Goal: Find specific page/section: Find specific page/section

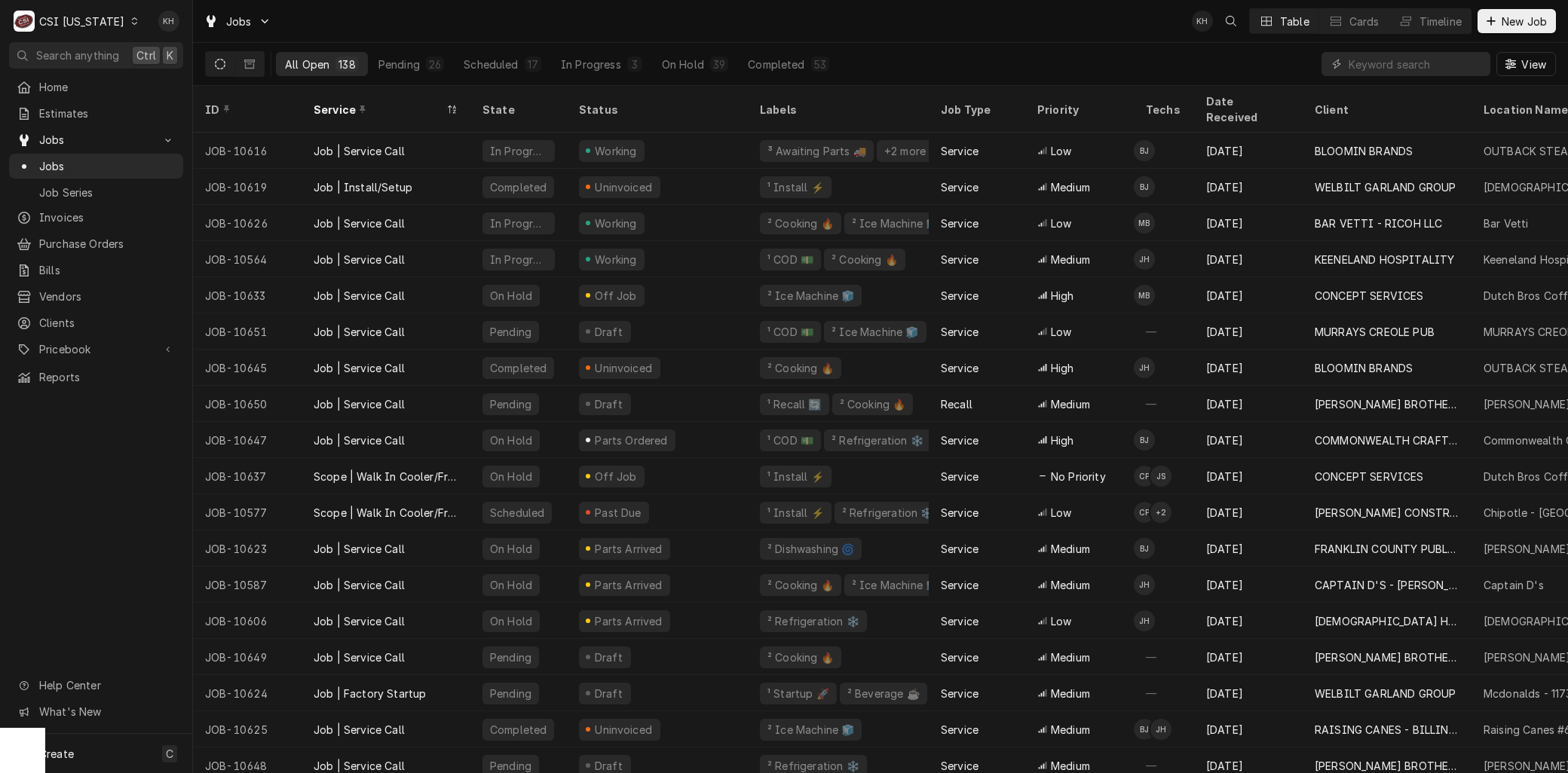
click at [92, 26] on div "CSI Kentucky" at bounding box center [82, 21] width 85 height 16
click at [162, 82] on div "CSI St. [PERSON_NAME]" at bounding box center [235, 83] width 199 height 16
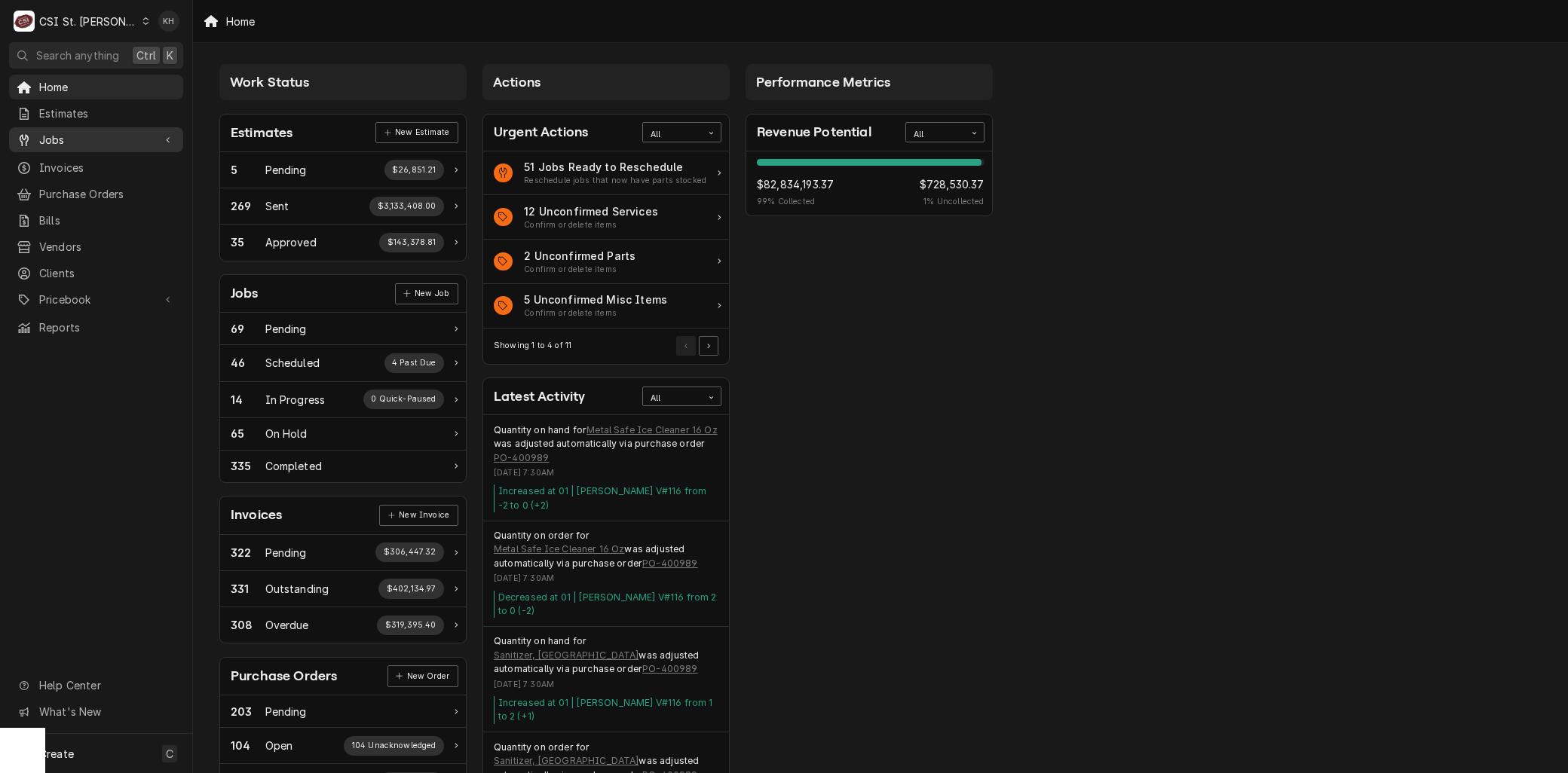
click at [48, 143] on div "Jobs" at bounding box center [96, 140] width 169 height 19
click at [53, 168] on div "Jobs" at bounding box center [96, 166] width 169 height 19
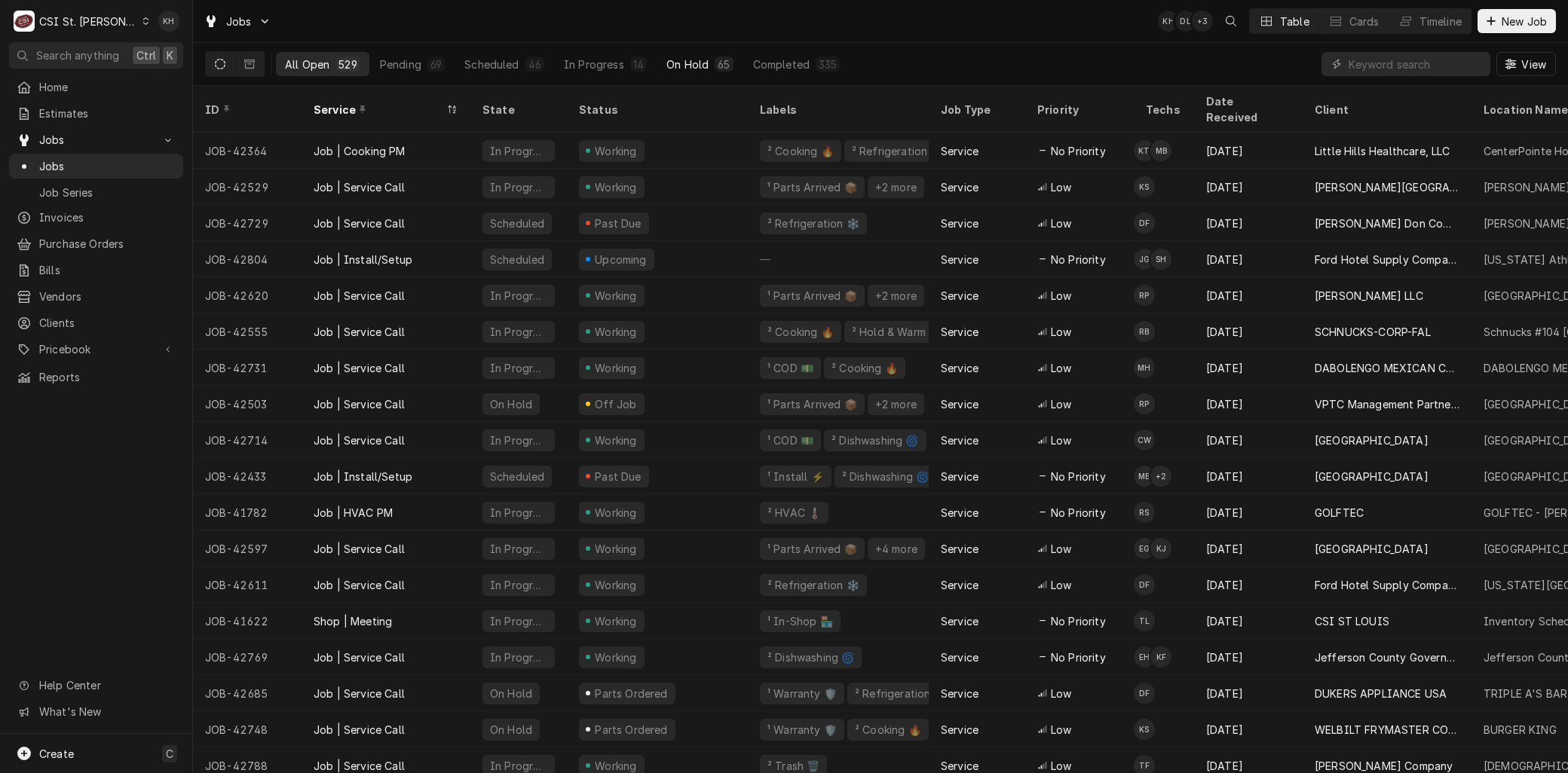
click at [672, 70] on div "On Hold" at bounding box center [688, 64] width 42 height 16
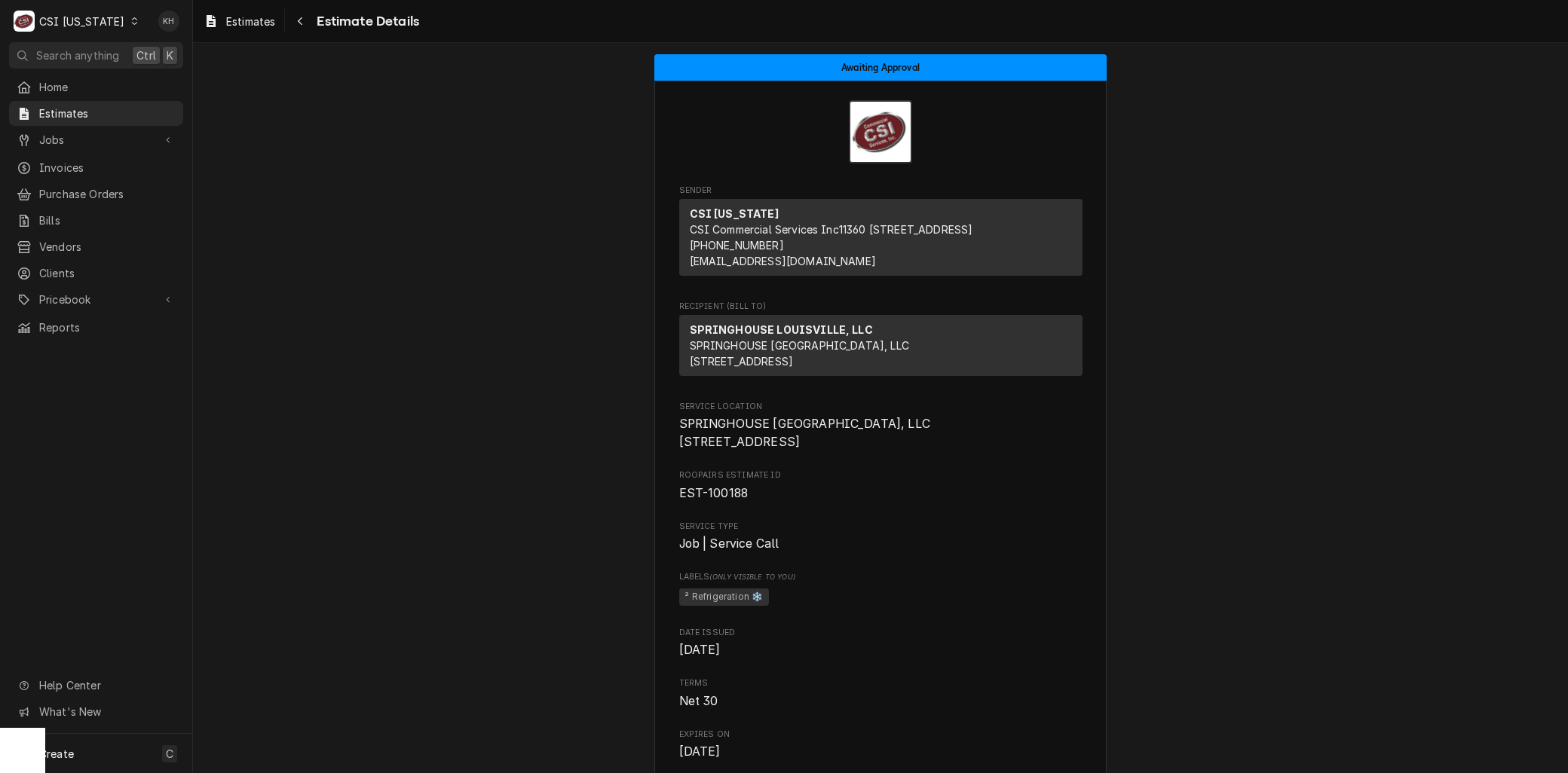
drag, startPoint x: 0, startPoint y: 0, endPoint x: 121, endPoint y: 24, distance: 123.4
click at [131, 24] on icon "Dynamic Content Wrapper" at bounding box center [135, 21] width 7 height 8
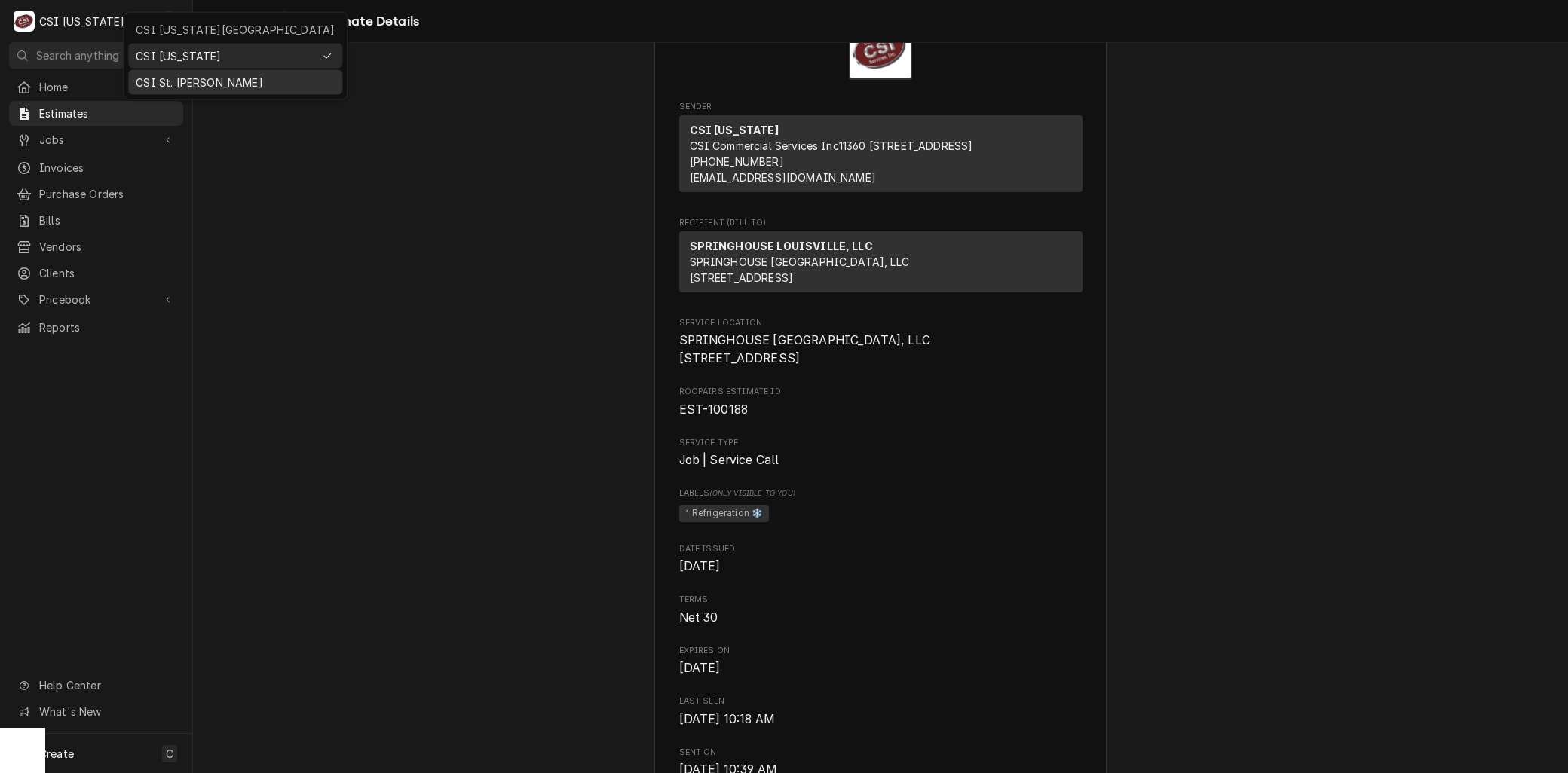
click at [157, 78] on div "CSI St. [PERSON_NAME]" at bounding box center [235, 83] width 199 height 16
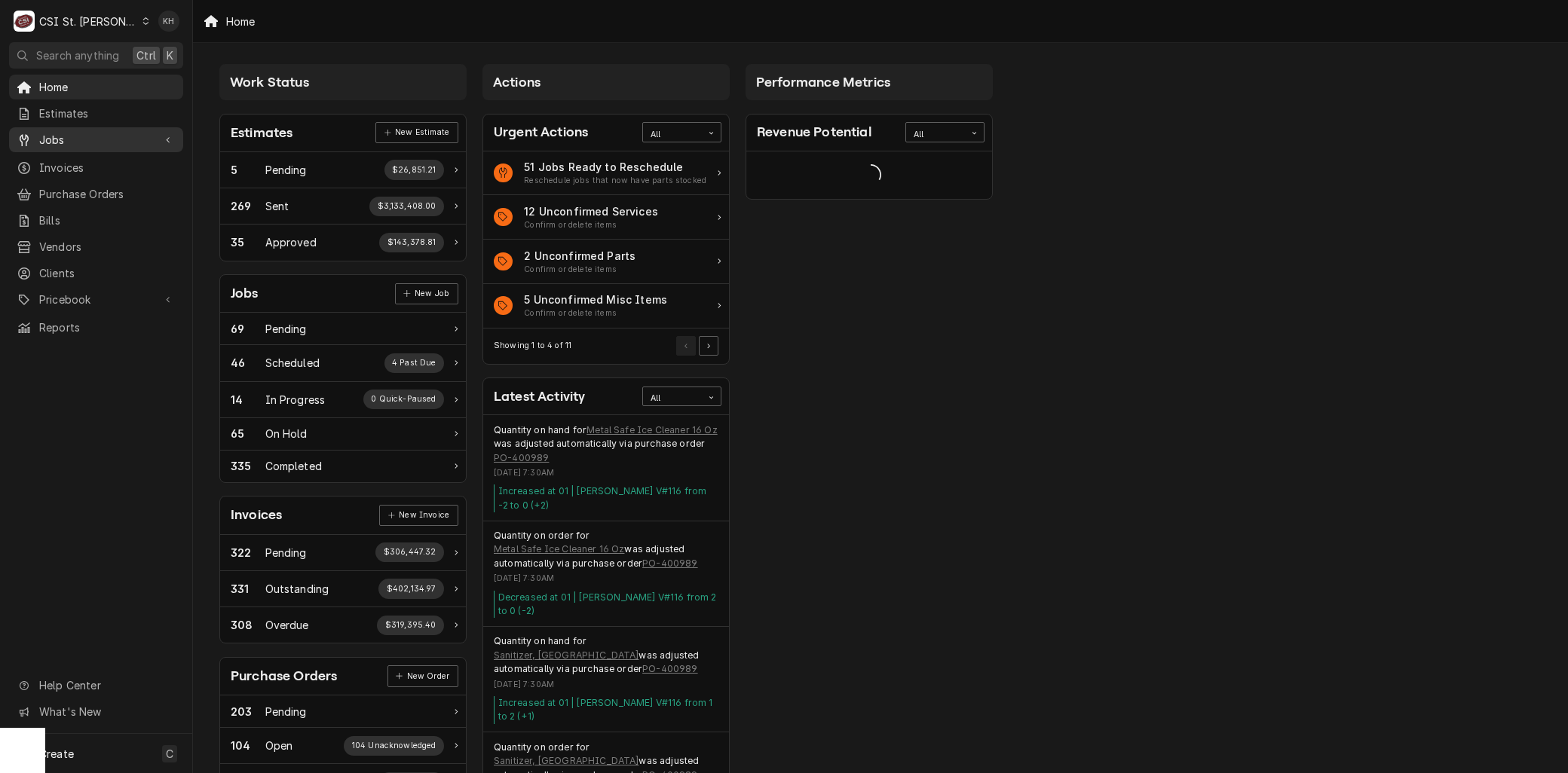
click at [62, 136] on span "Jobs" at bounding box center [96, 140] width 114 height 16
click at [62, 158] on span "Jobs" at bounding box center [108, 166] width 136 height 16
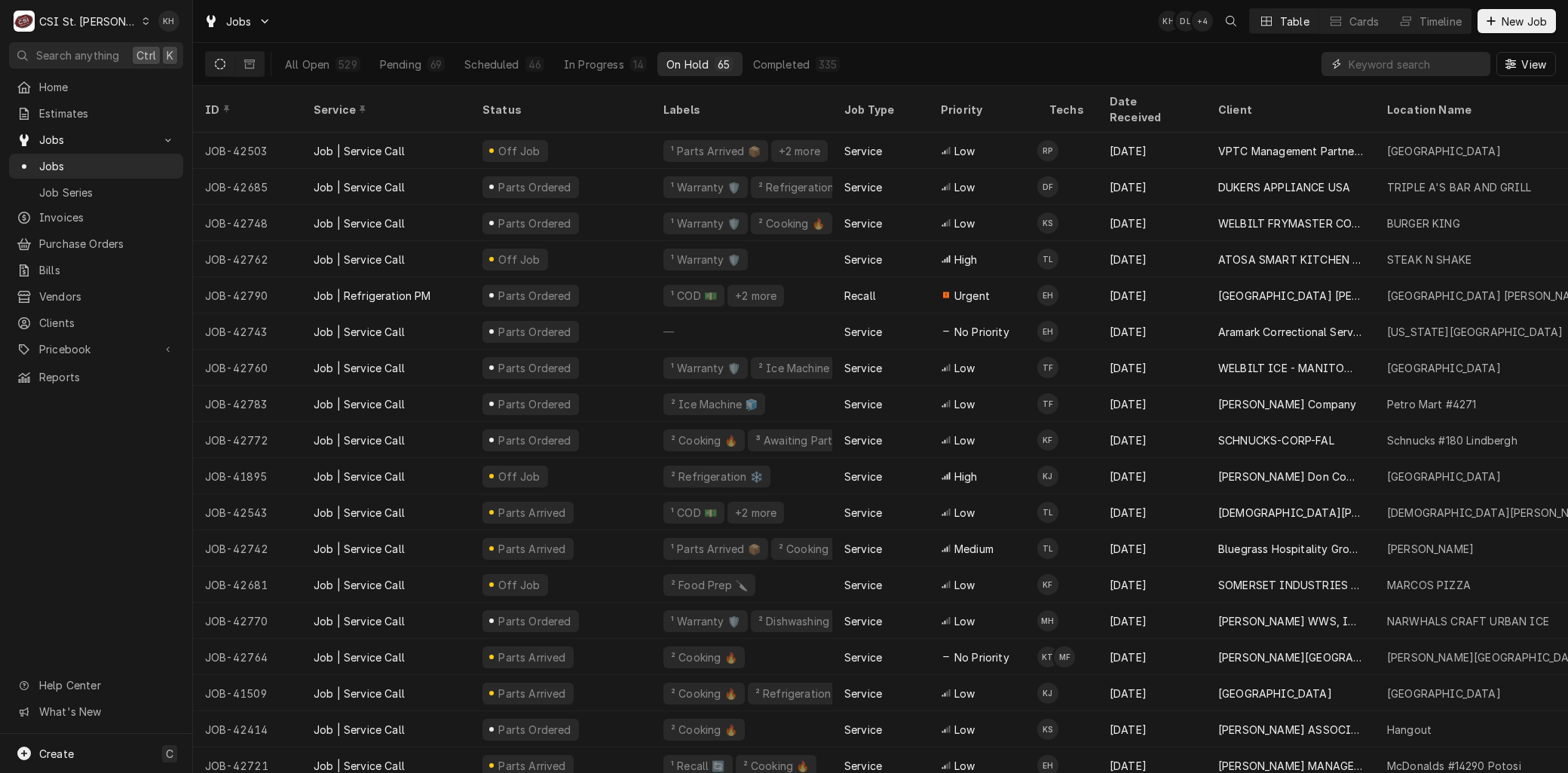
click at [1373, 66] on input "Dynamic Content Wrapper" at bounding box center [1415, 64] width 134 height 24
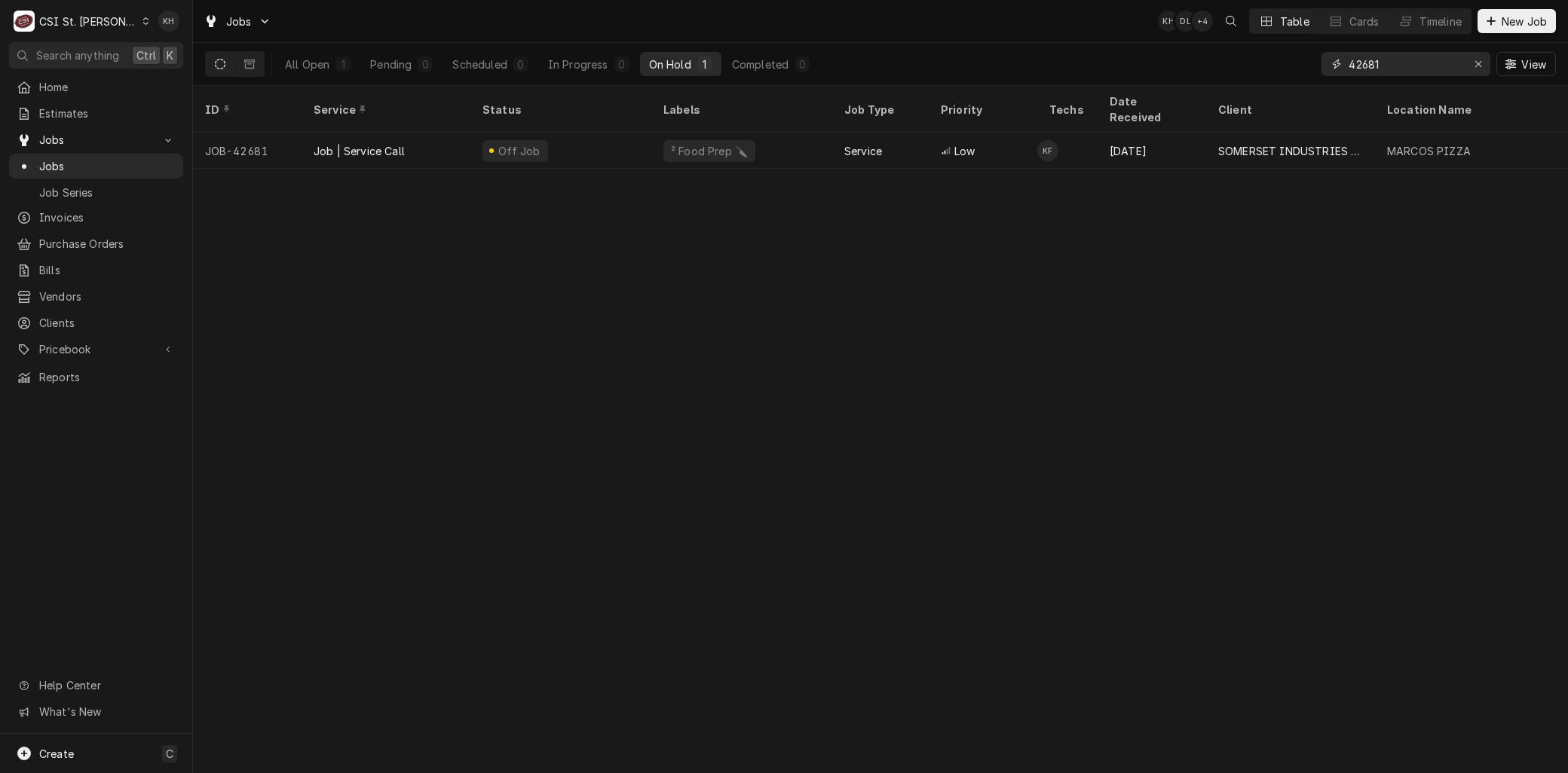
type input "42681"
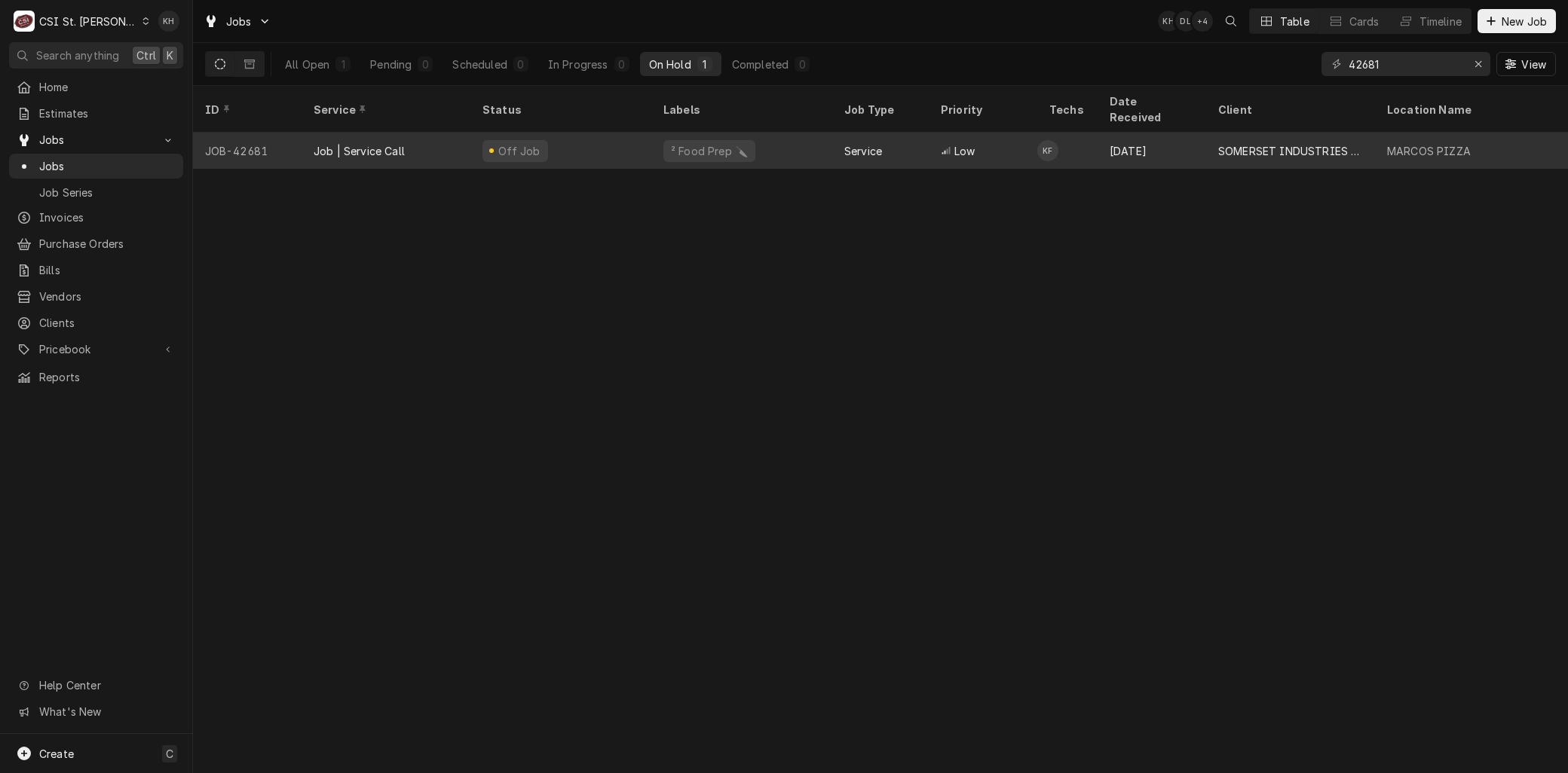
click at [305, 141] on div "Job | Service Call" at bounding box center [386, 151] width 169 height 36
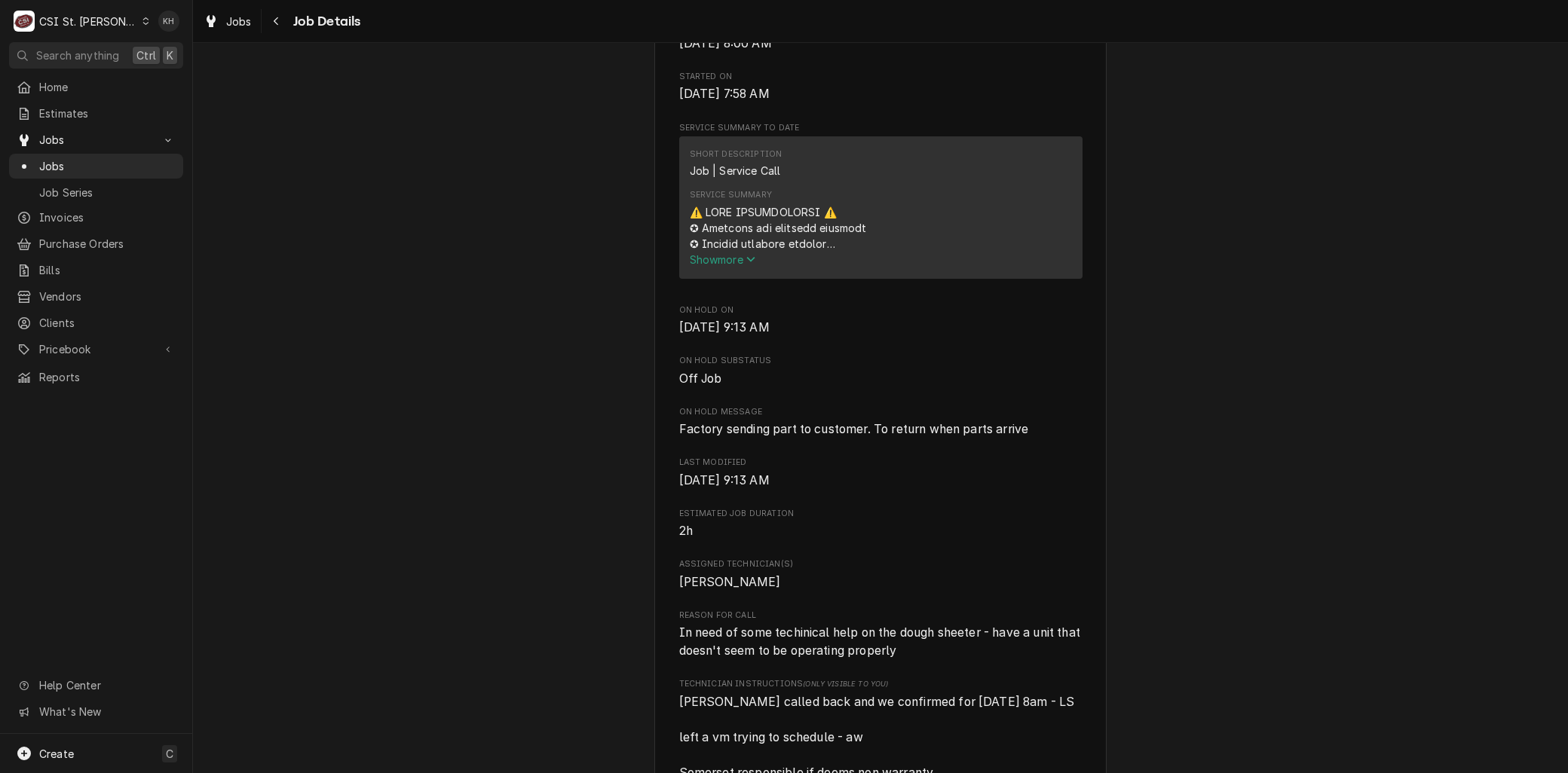
scroll to position [502, 0]
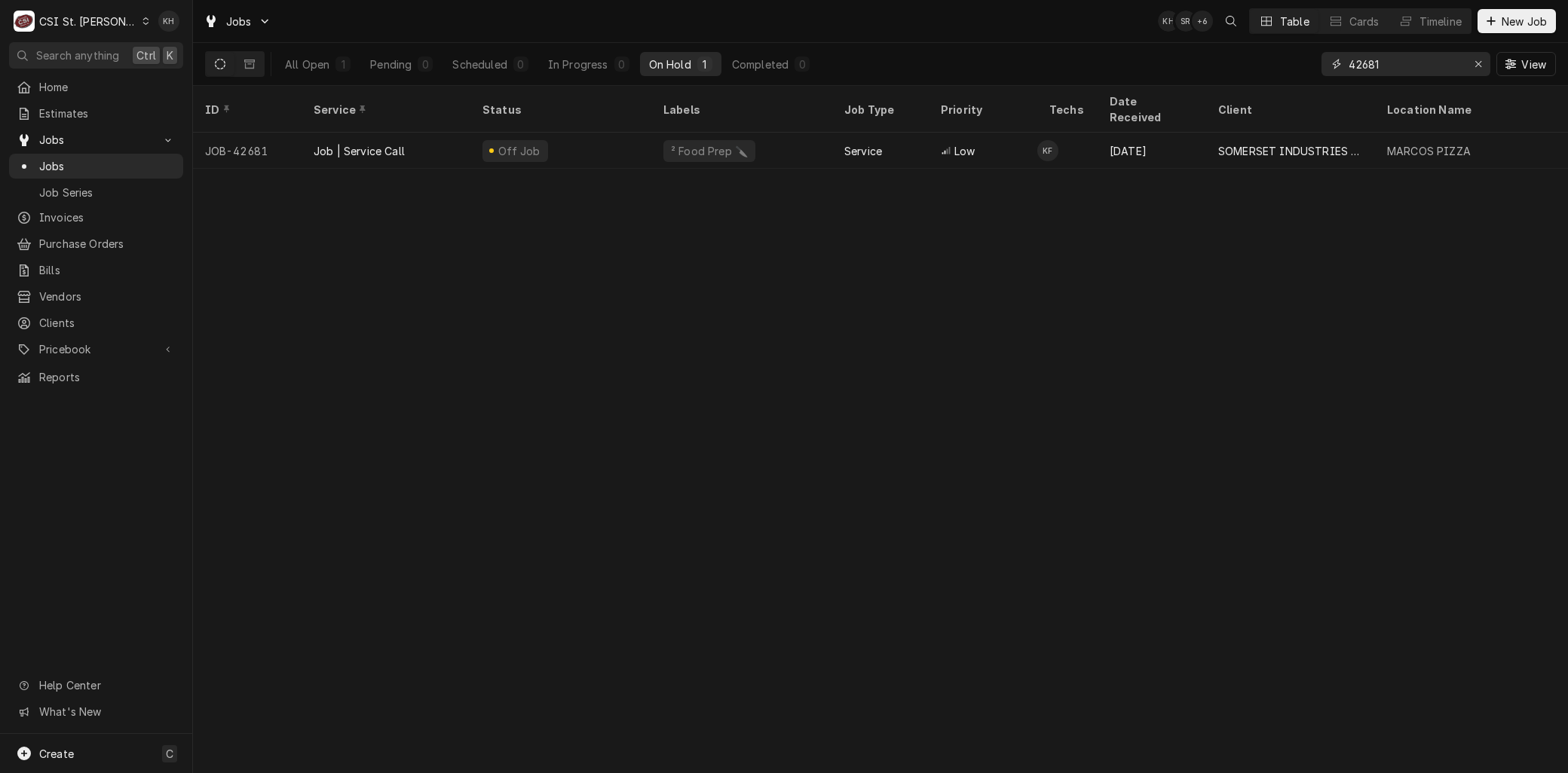
drag, startPoint x: 1394, startPoint y: 67, endPoint x: 1224, endPoint y: 61, distance: 170.1
click at [1224, 61] on div "All Open 1 Pending 0 Scheduled 0 In Progress 0 On Hold 1 Completed 0 42681 View" at bounding box center [880, 64] width 1351 height 42
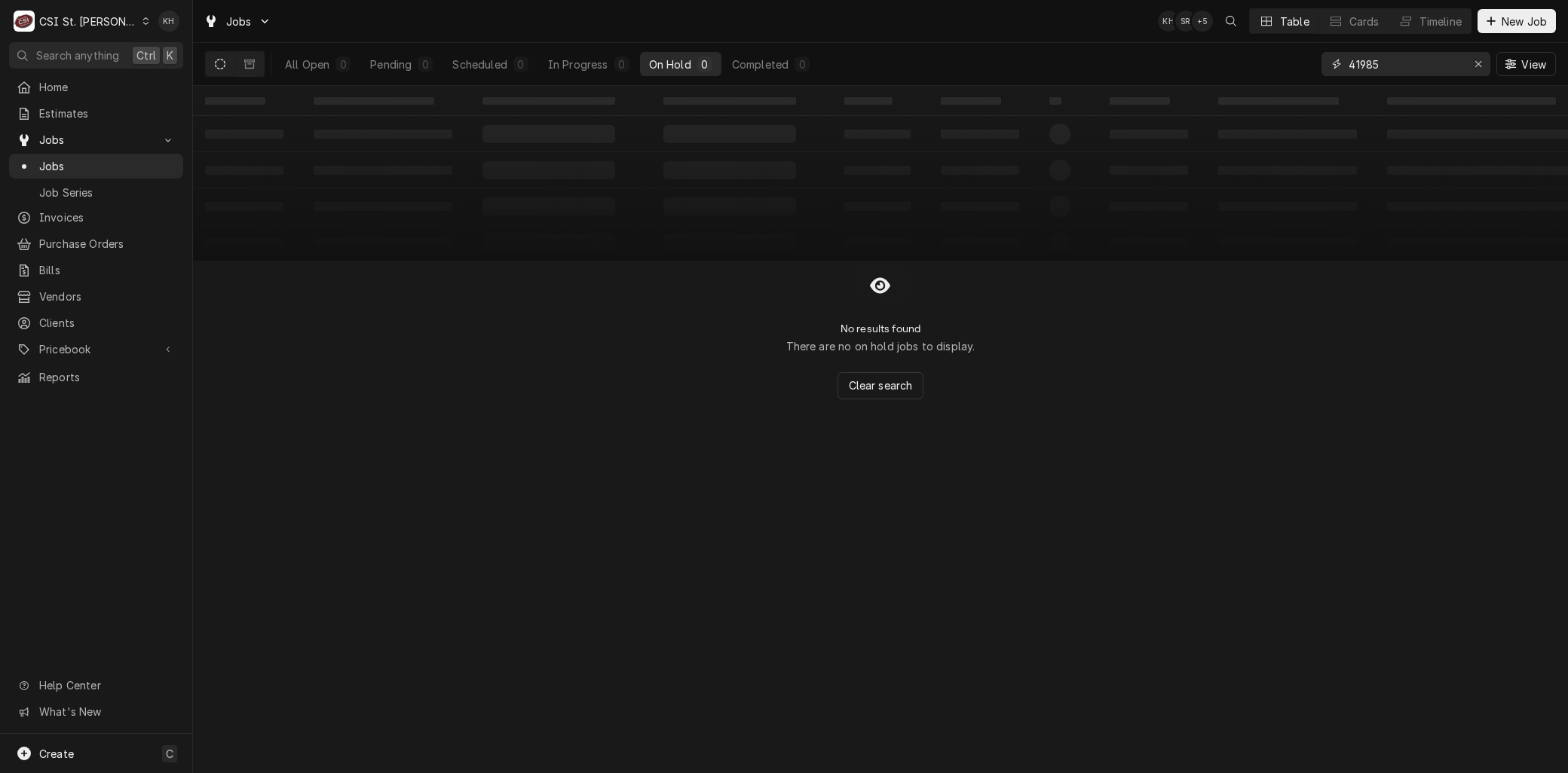
drag, startPoint x: 1400, startPoint y: 64, endPoint x: 1178, endPoint y: 58, distance: 222.1
click at [1179, 58] on div "All Open 0 Pending 0 Scheduled 0 In Progress 0 On Hold 0 Completed 0 41985 View" at bounding box center [880, 64] width 1351 height 42
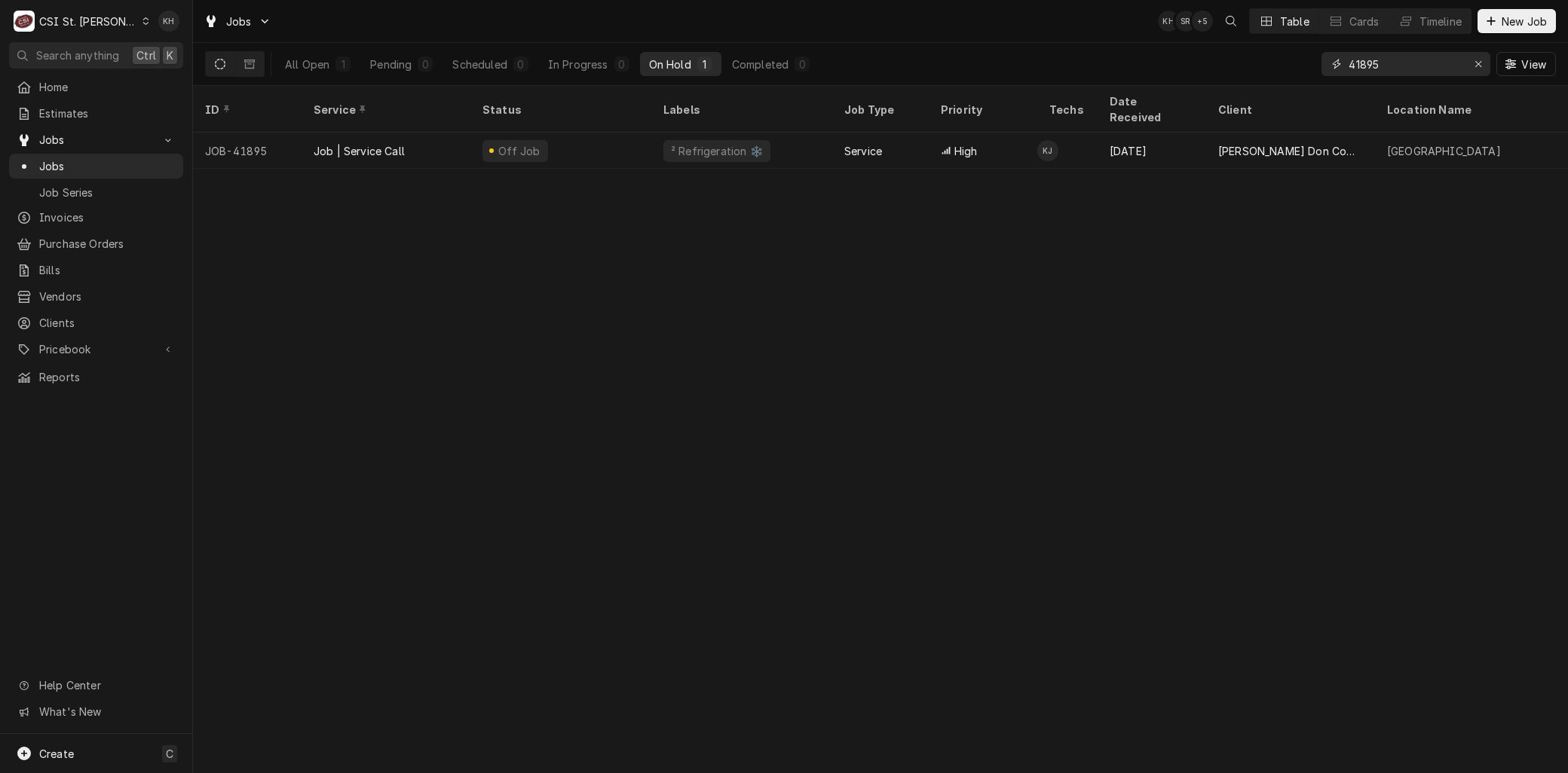
type input "41895"
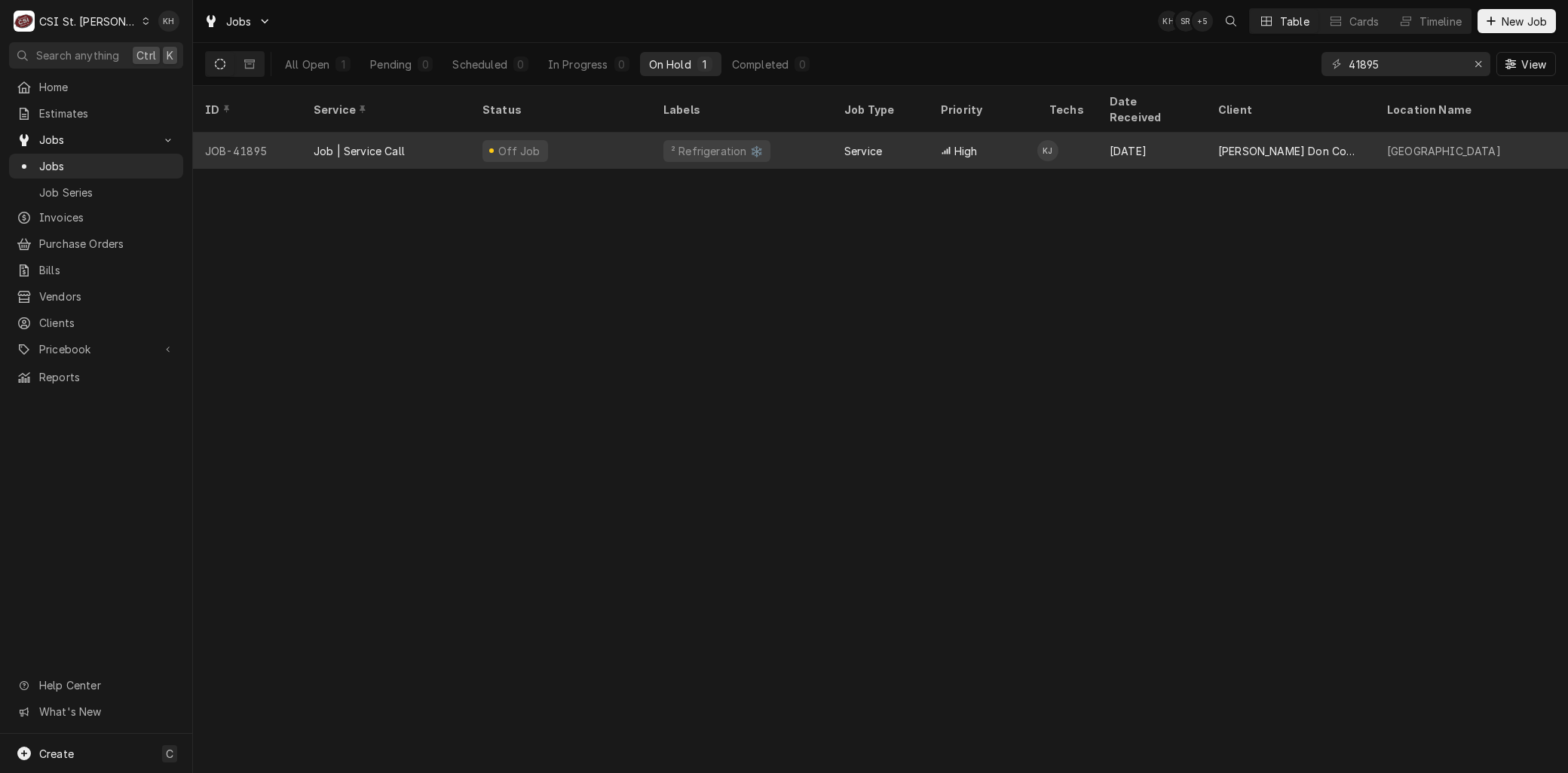
click at [409, 136] on div "Job | Service Call" at bounding box center [386, 151] width 169 height 36
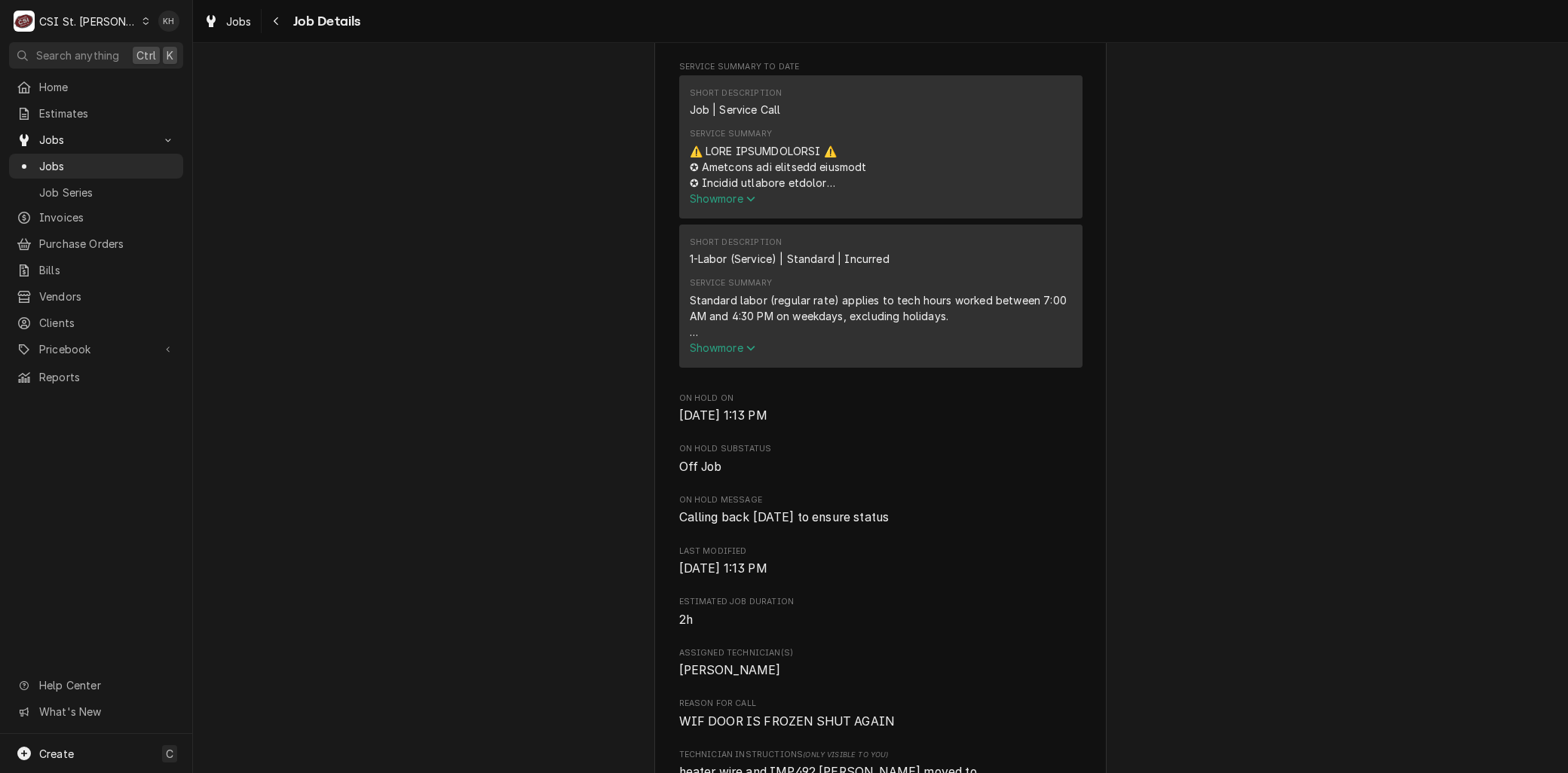
scroll to position [585, 0]
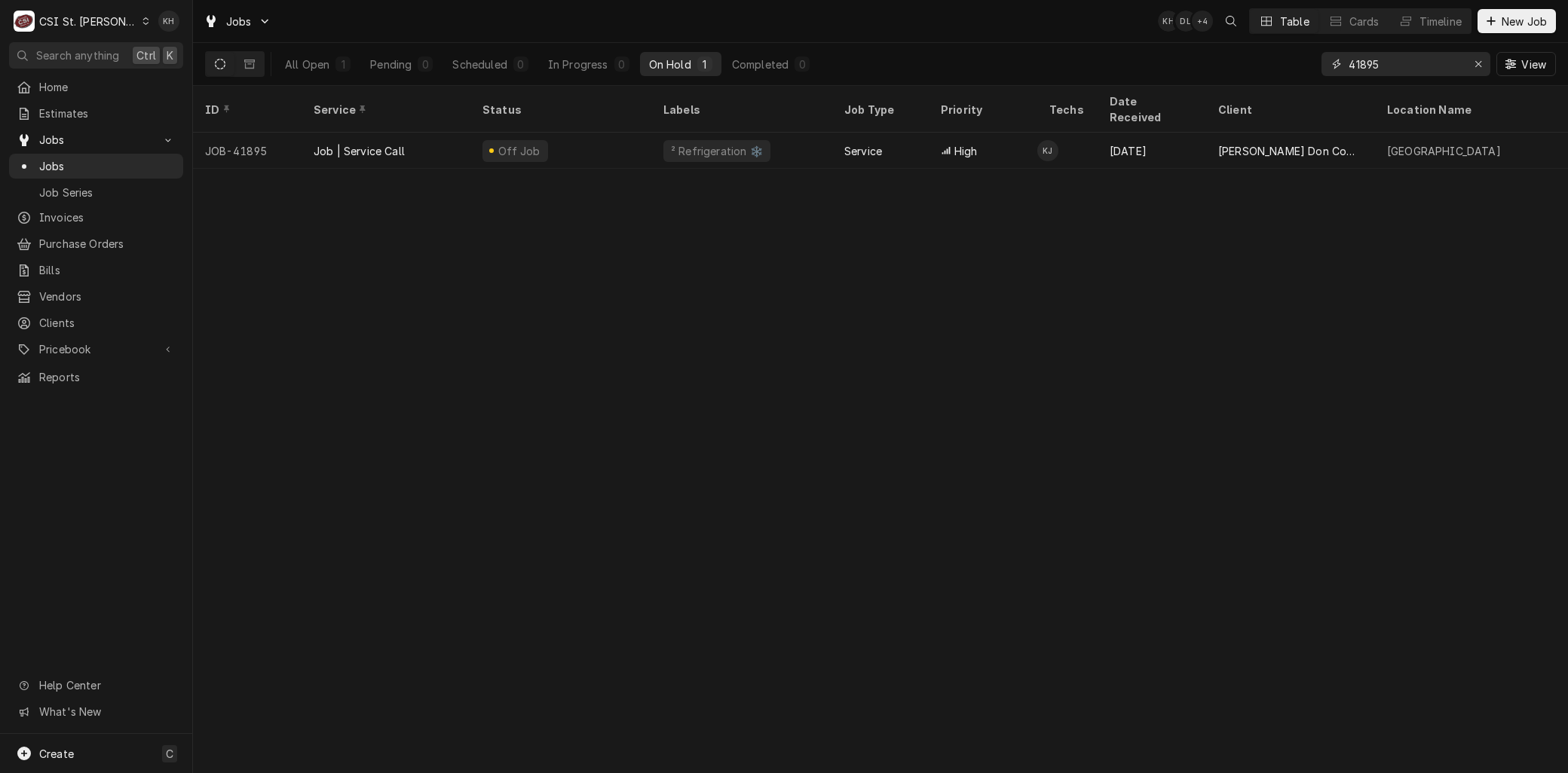
drag, startPoint x: 1429, startPoint y: 57, endPoint x: 1165, endPoint y: 50, distance: 264.1
click at [1169, 50] on div "All Open 1 Pending 0 Scheduled 0 In Progress 0 On Hold 1 Completed 0 41895 View" at bounding box center [880, 64] width 1351 height 42
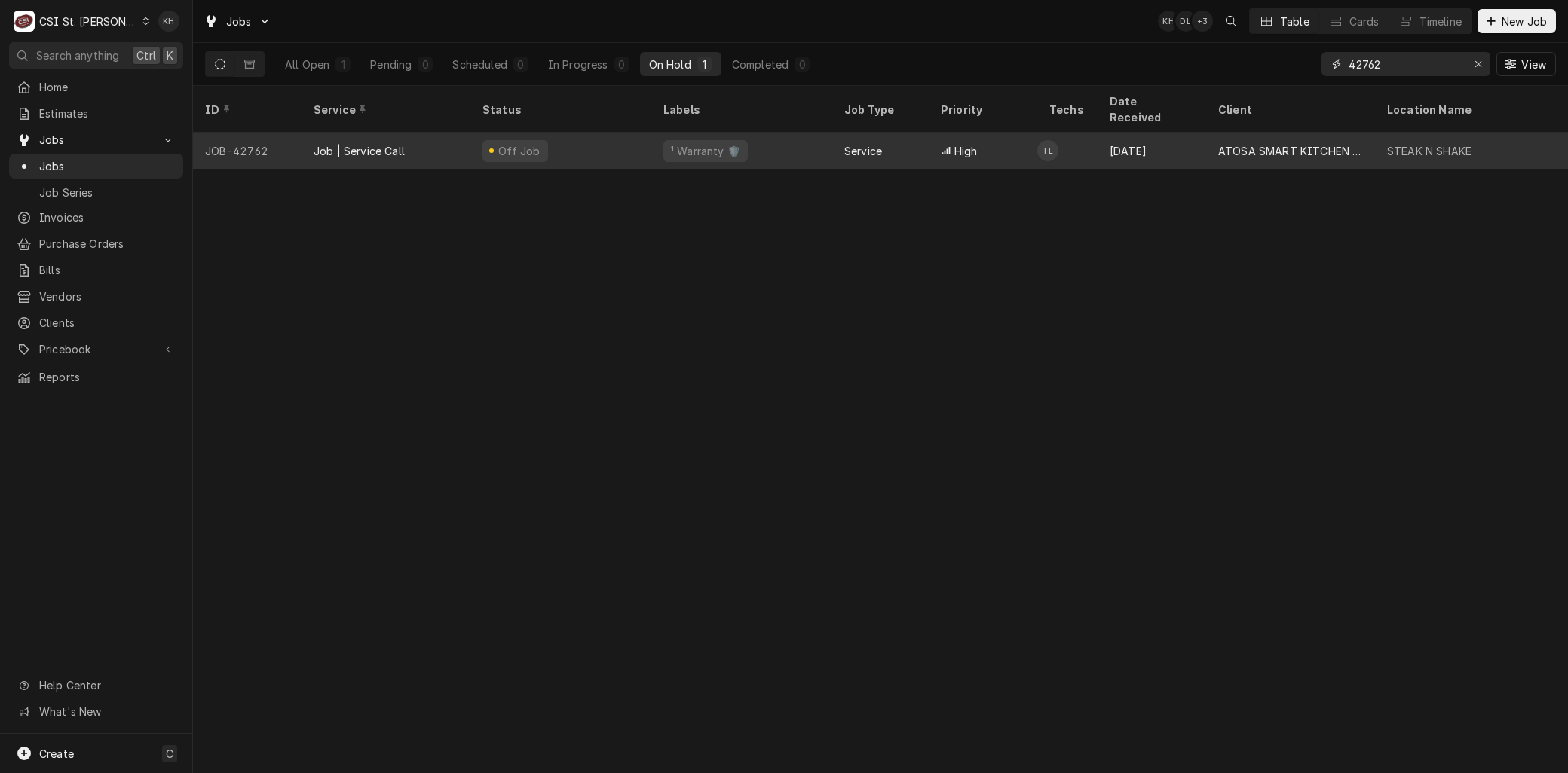
type input "42762"
click at [450, 133] on div "Job | Service Call" at bounding box center [386, 151] width 169 height 36
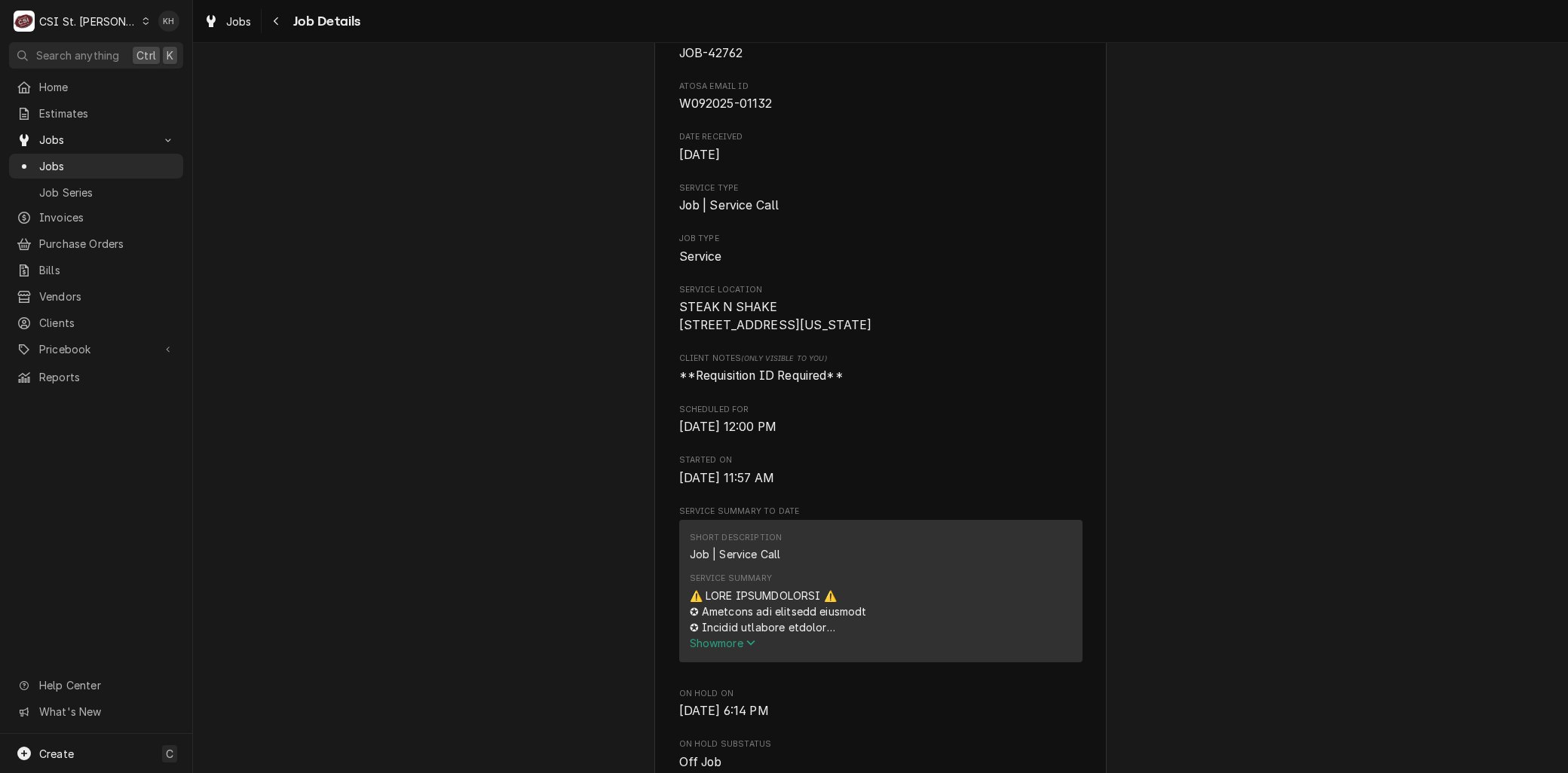
scroll to position [502, 0]
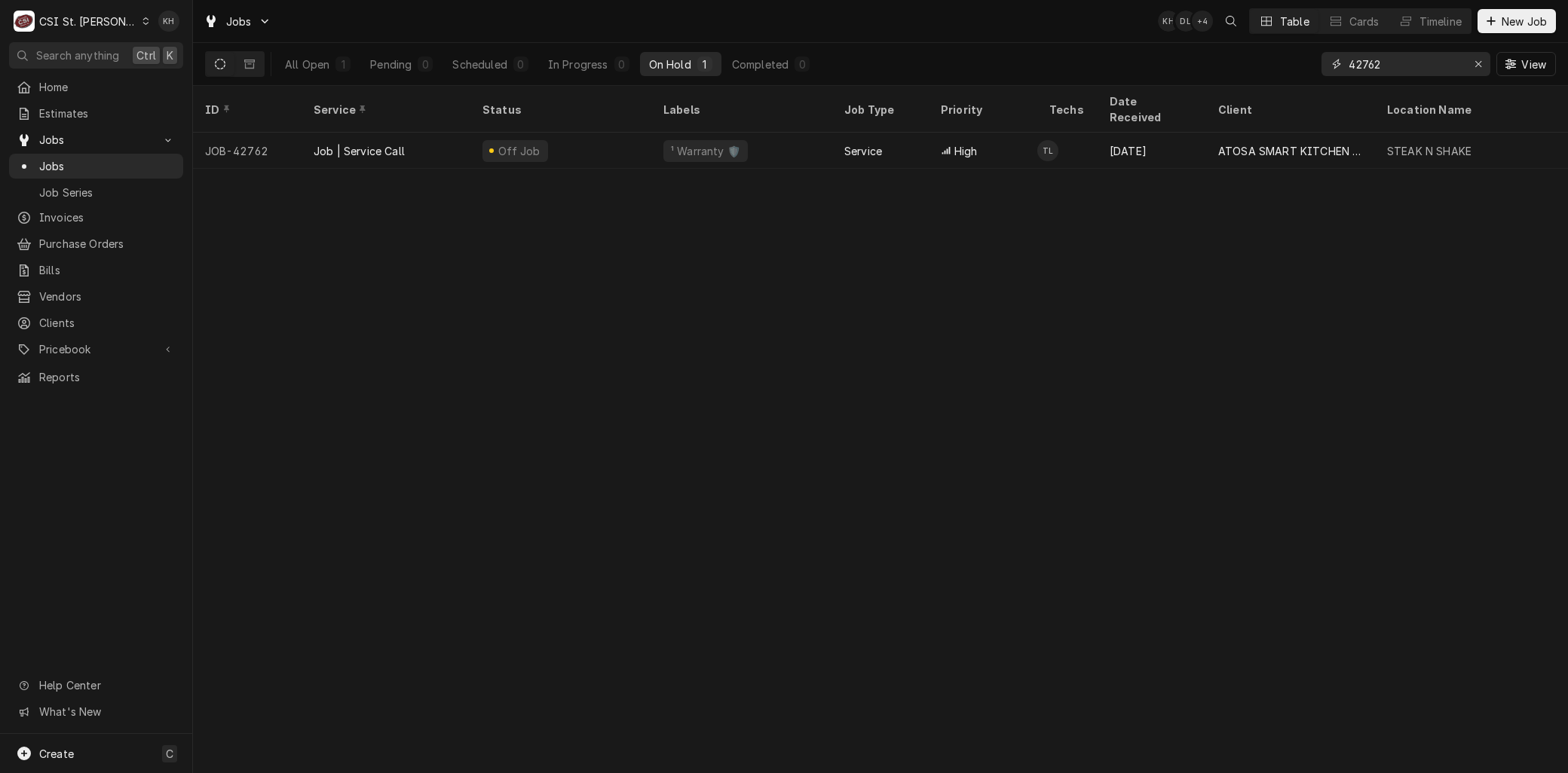
drag, startPoint x: 1400, startPoint y: 65, endPoint x: 1217, endPoint y: 67, distance: 183.0
click at [1217, 67] on div "All Open 1 Pending 0 Scheduled 0 In Progress 0 On Hold 1 Completed 0 42762 View" at bounding box center [880, 64] width 1351 height 42
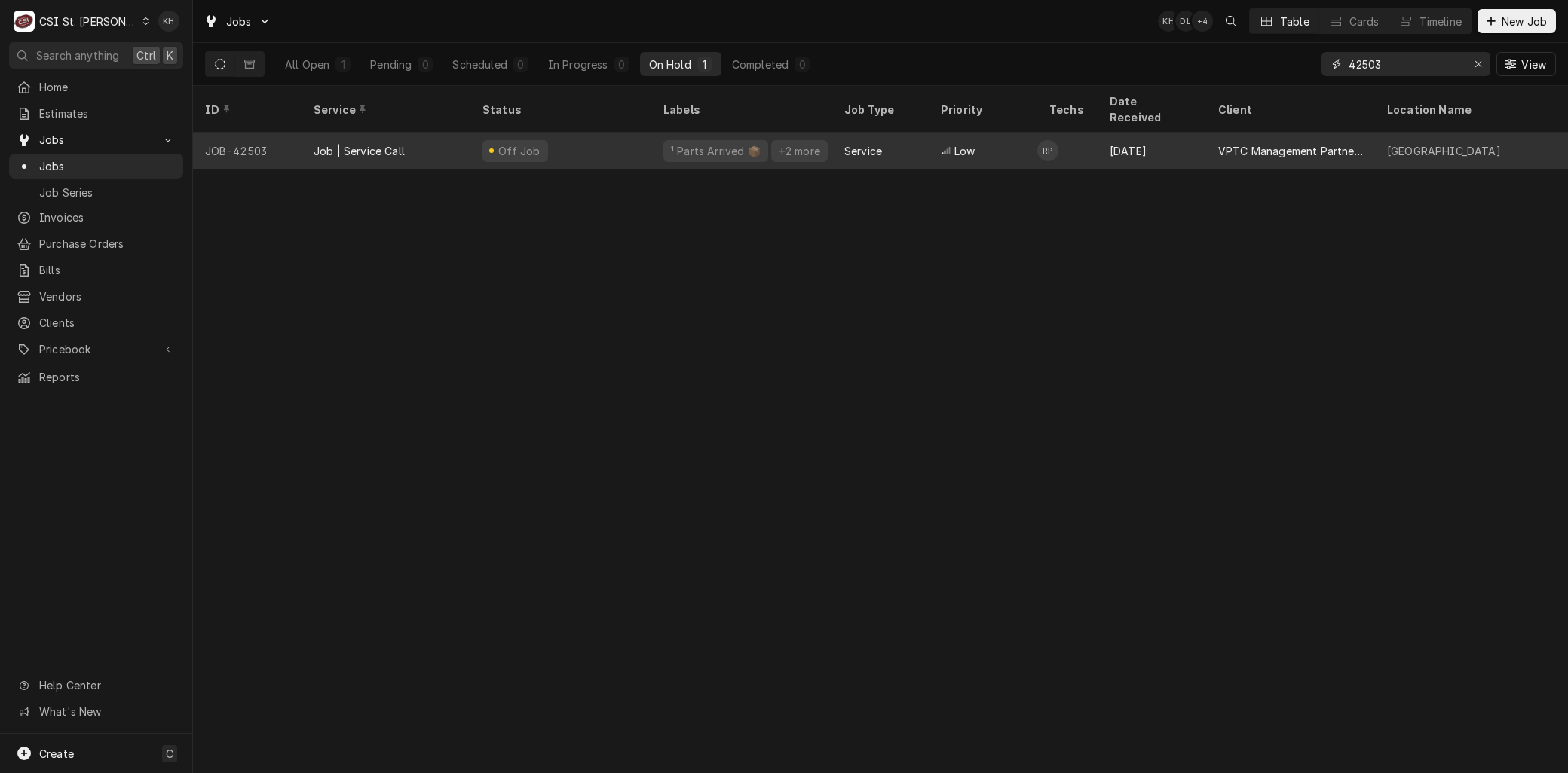
type input "42503"
click at [384, 143] on div "Job | Service Call" at bounding box center [359, 151] width 91 height 16
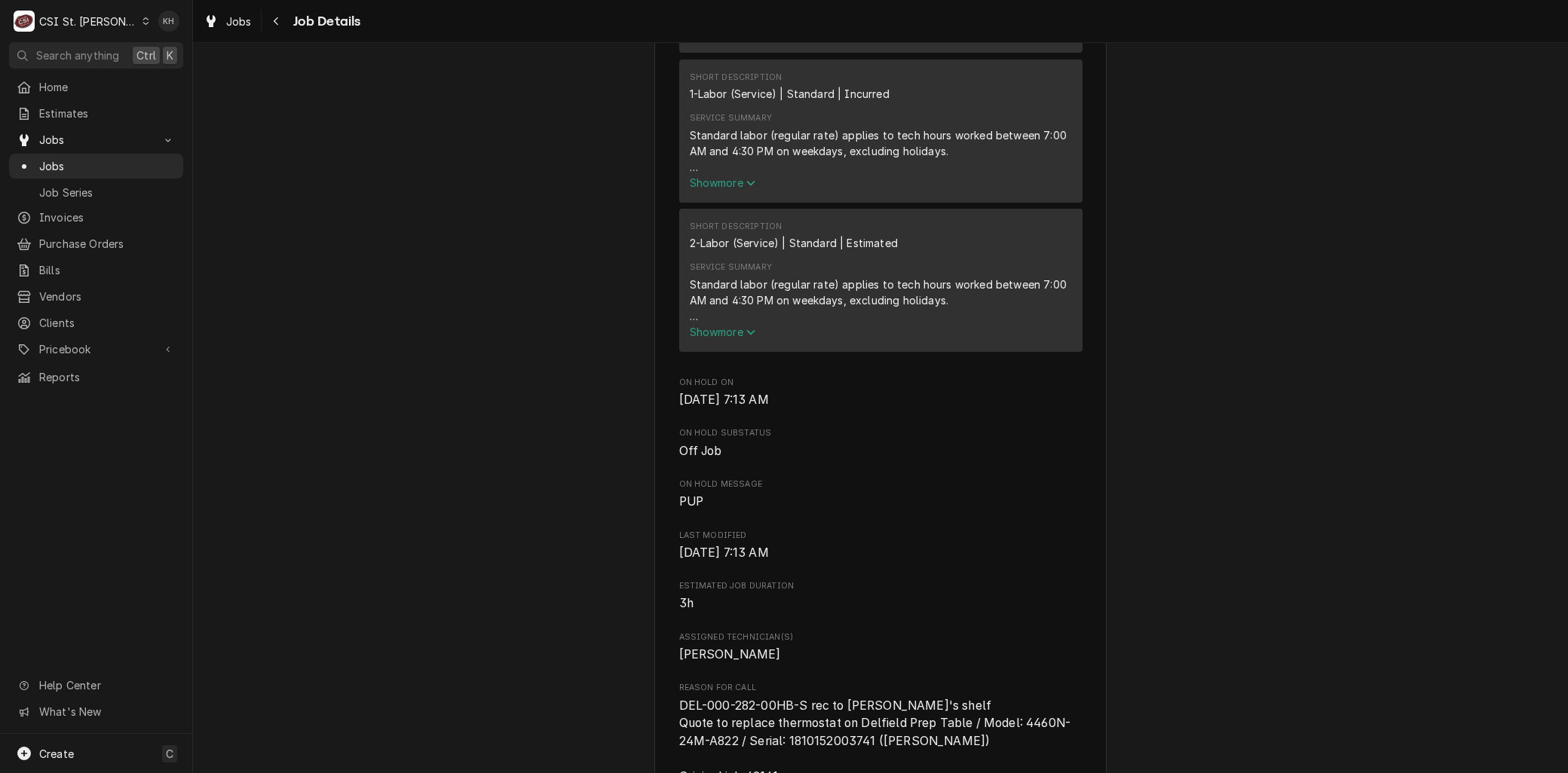
scroll to position [921, 0]
